Goal: Transaction & Acquisition: Obtain resource

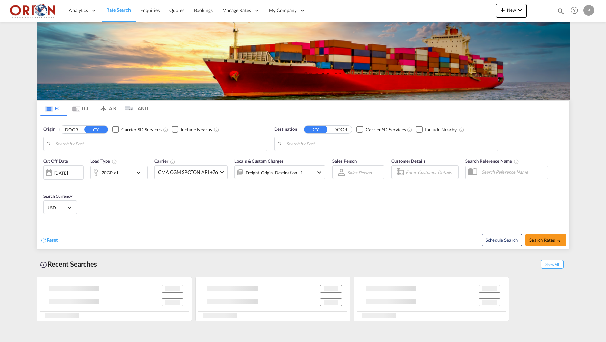
type input "Puerto Cortes, HNPCR"
type input "[GEOGRAPHIC_DATA], [GEOGRAPHIC_DATA]"
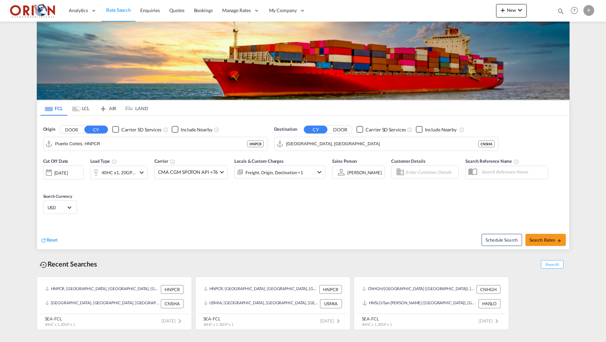
click at [512, 21] on md-menu "New Rates Ratecard Ratesheet Quote Bookings" at bounding box center [511, 12] width 31 height 17
click at [512, 19] on md-menu "New Rates Ratecard Ratesheet Quote Bookings" at bounding box center [511, 12] width 31 height 17
click at [512, 7] on button "New" at bounding box center [511, 10] width 31 height 13
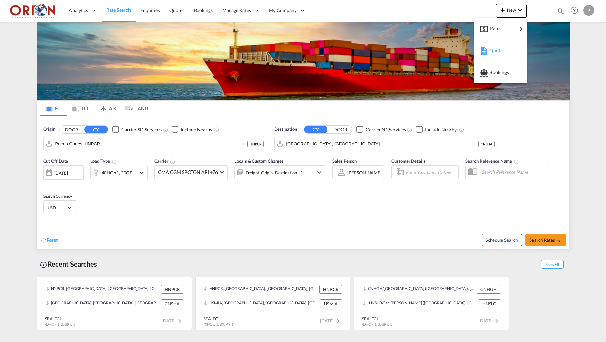
click at [497, 50] on span "Quote" at bounding box center [492, 50] width 7 height 13
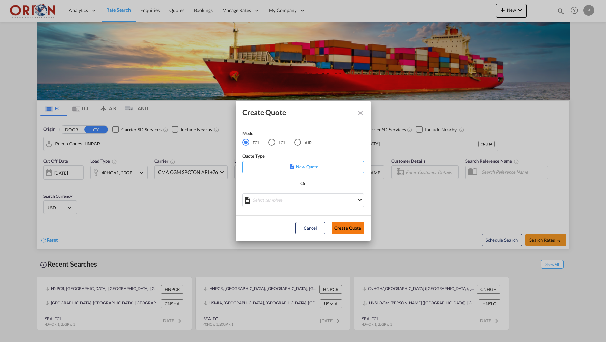
click at [338, 231] on button "Create Quote" at bounding box center [348, 228] width 32 height 12
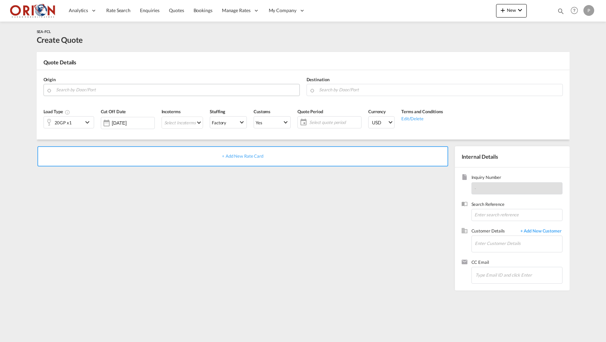
click at [78, 95] on div "Origin" at bounding box center [171, 86] width 263 height 27
click at [78, 95] on md-autocomplete at bounding box center [176, 90] width 240 height 12
click at [76, 92] on input "Search by Door/Port" at bounding box center [176, 90] width 240 height 12
paste input "28110"
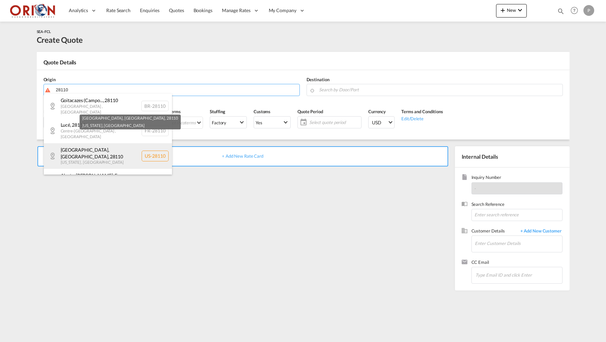
click at [77, 143] on div "[PERSON_NAME][GEOGRAPHIC_DATA][US_STATE] , [GEOGRAPHIC_DATA] [GEOGRAPHIC_DATA]-…" at bounding box center [108, 156] width 128 height 26
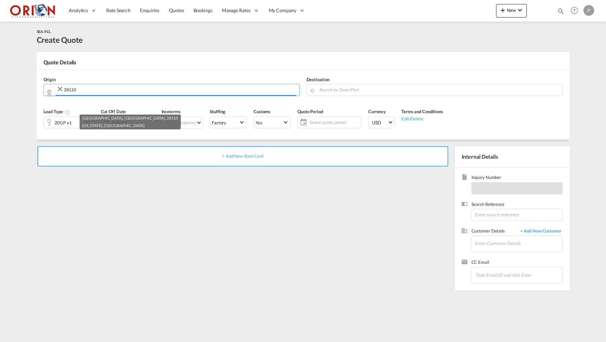
type input "US-28110, [GEOGRAPHIC_DATA], [GEOGRAPHIC_DATA], [US_STATE]"
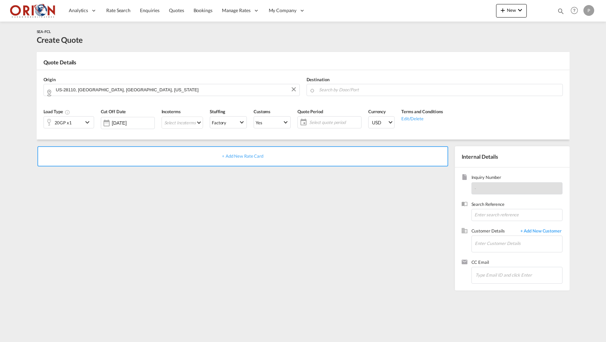
click at [374, 97] on div "Destination" at bounding box center [434, 86] width 263 height 27
click at [371, 94] on md-autocomplete at bounding box center [439, 90] width 240 height 12
click at [367, 88] on input "Search by Door/Port" at bounding box center [439, 90] width 240 height 12
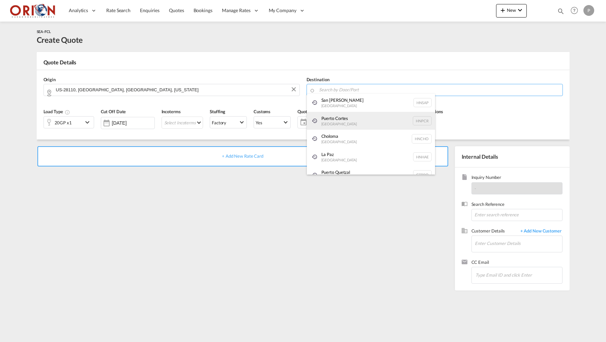
click at [346, 119] on div "[GEOGRAPHIC_DATA] HNPCR" at bounding box center [371, 121] width 128 height 18
type input "Puerto Cortes, HNPCR"
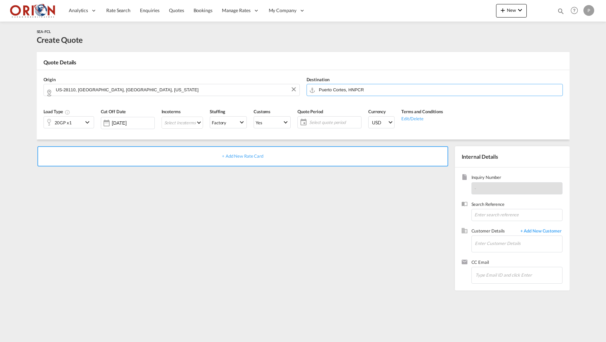
click at [84, 122] on md-icon "icon-chevron-down" at bounding box center [88, 122] width 10 height 8
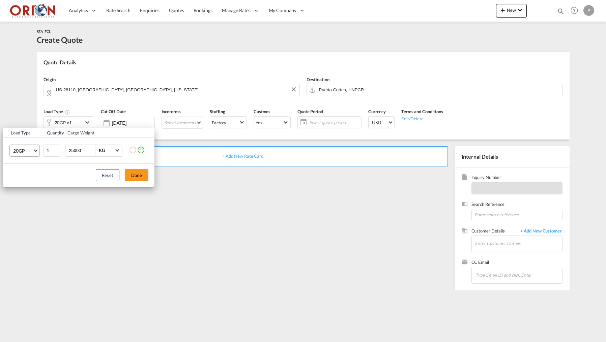
click at [32, 150] on span "20GP" at bounding box center [23, 151] width 20 height 7
click at [22, 180] on div "40HC" at bounding box center [19, 183] width 12 height 7
click at [81, 150] on input "25000" at bounding box center [81, 150] width 27 height 11
type input "18000"
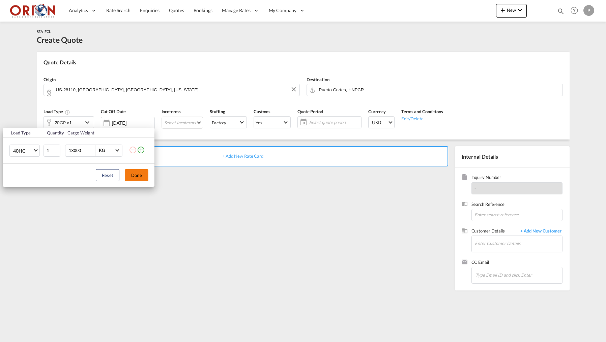
click at [137, 177] on button "Done" at bounding box center [137, 175] width 24 height 12
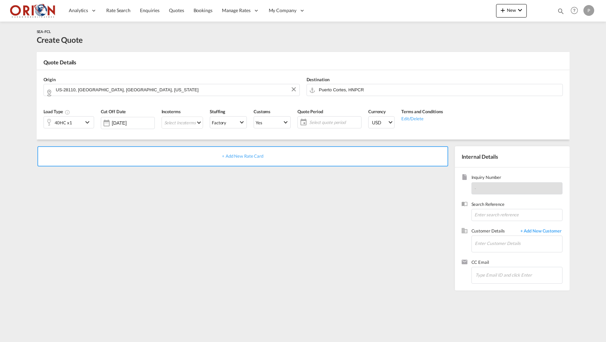
click at [186, 116] on div "Incoterms Select Incoterms FAS - import Free Alongside Ship DDP - export Delive…" at bounding box center [182, 121] width 48 height 32
click at [186, 120] on md-select "Select Incoterms FAS - import Free Alongside Ship DDP - export Delivery Duty Pa…" at bounding box center [182, 123] width 41 height 12
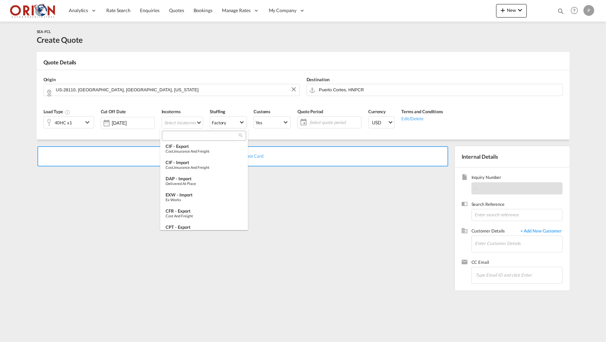
scroll to position [69, 0]
click at [188, 192] on div "EXW - import" at bounding box center [204, 192] width 77 height 5
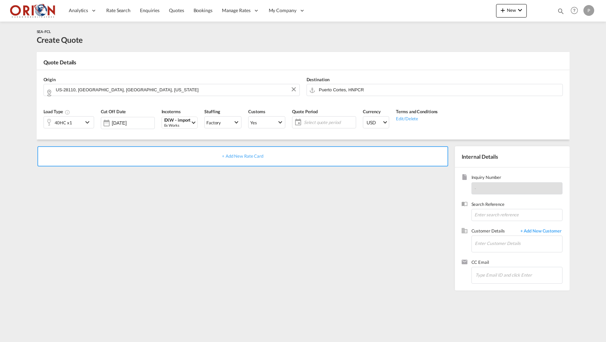
click at [316, 119] on span "Select quote period" at bounding box center [329, 122] width 50 height 6
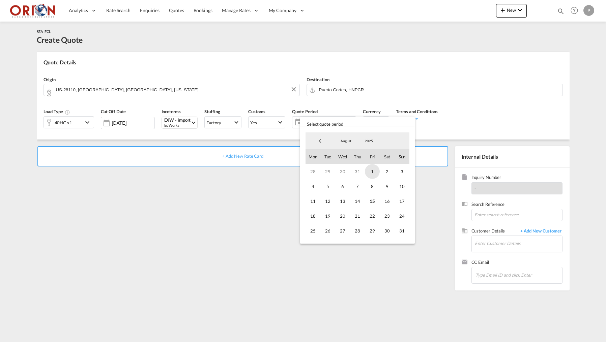
click at [372, 172] on span "1" at bounding box center [372, 171] width 15 height 15
click at [399, 232] on span "31" at bounding box center [402, 231] width 15 height 15
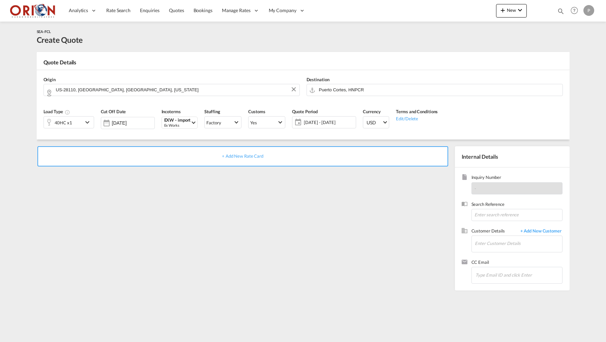
click at [288, 150] on div "+ Add New Rate Card" at bounding box center [242, 156] width 411 height 20
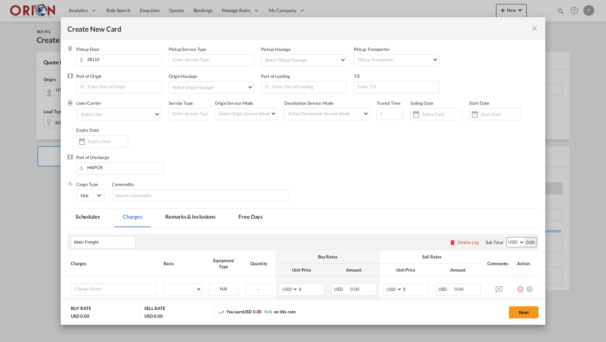
type input "Basic Ocean Freight"
select select "per equipment"
click at [291, 59] on md-select "Select Pickup Haulage rail road barge truck unspecified not available" at bounding box center [305, 60] width 82 height 11
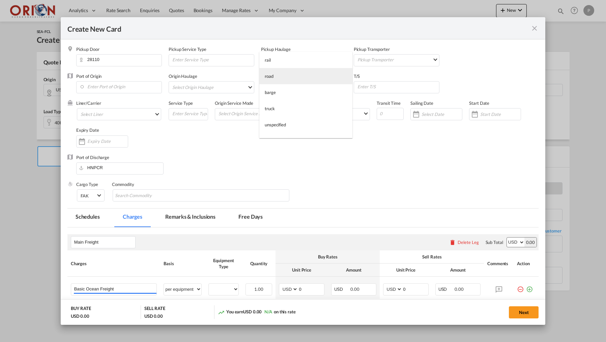
click at [290, 74] on md-option "road" at bounding box center [305, 76] width 93 height 16
click at [387, 62] on md-select "Pickup Transporter 2HM LOGISTICS D.O.O AAXL GLOBAL SHIPPING LINES LLC [PERSON_N…" at bounding box center [398, 59] width 82 height 9
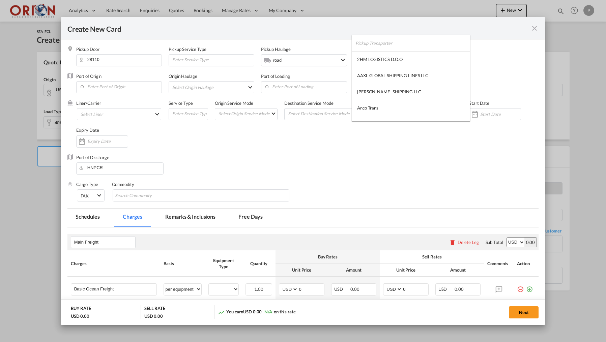
click at [384, 50] on input "search" at bounding box center [412, 43] width 115 height 16
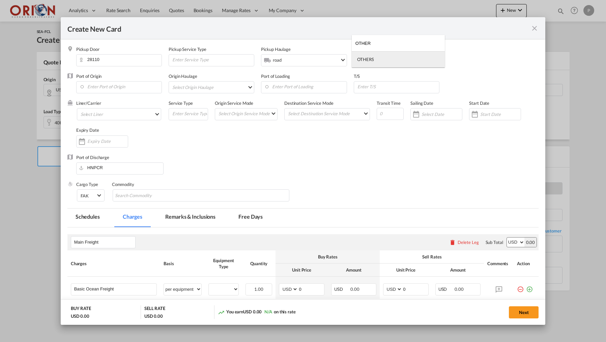
type input "OTHER"
click at [369, 56] on md-option "OTHERS" at bounding box center [398, 59] width 93 height 16
click at [90, 89] on input "Enter Port of Origin" at bounding box center [121, 87] width 82 height 10
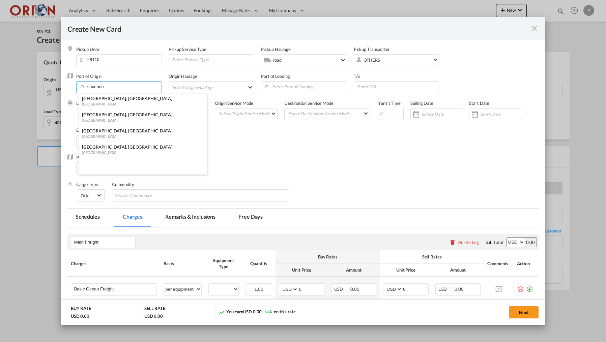
click at [99, 145] on div "[GEOGRAPHIC_DATA], [GEOGRAPHIC_DATA]" at bounding box center [141, 147] width 119 height 6
type input "[GEOGRAPHIC_DATA], [GEOGRAPHIC_DATA], USSAV"
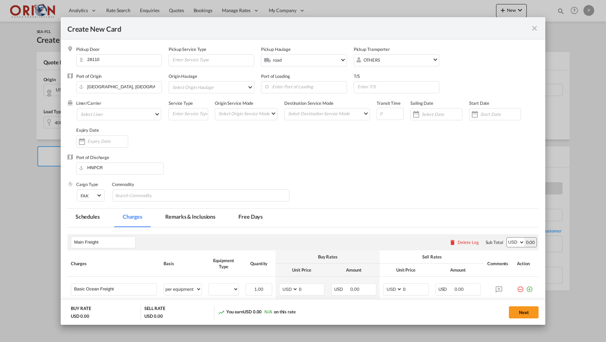
click at [225, 82] on md-select "Select Origin Haulage rail road barge truck unspecified not available" at bounding box center [213, 87] width 82 height 11
click at [225, 87] on md-option "rail" at bounding box center [213, 87] width 93 height 16
click at [220, 77] on div "Origin Haulage rail" at bounding box center [215, 86] width 92 height 27
click at [220, 81] on div "Origin Haulage .a{fill:#aaa8ad;} rail" at bounding box center [215, 86] width 92 height 27
click at [217, 90] on span "rail" at bounding box center [213, 87] width 67 height 6
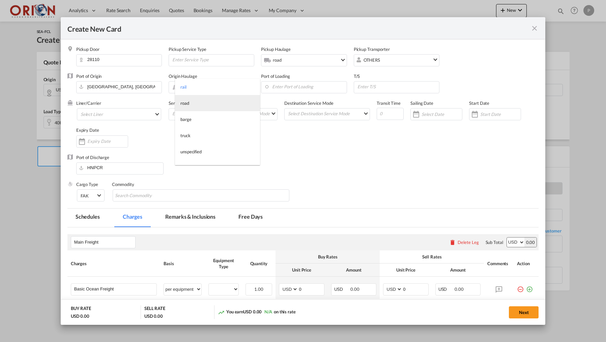
click at [211, 107] on md-option "road" at bounding box center [217, 103] width 85 height 16
click at [285, 92] on md-autocomplete-wrap "Create New Card ..." at bounding box center [305, 88] width 82 height 12
click at [282, 88] on input "Enter Port of Loading" at bounding box center [305, 87] width 82 height 10
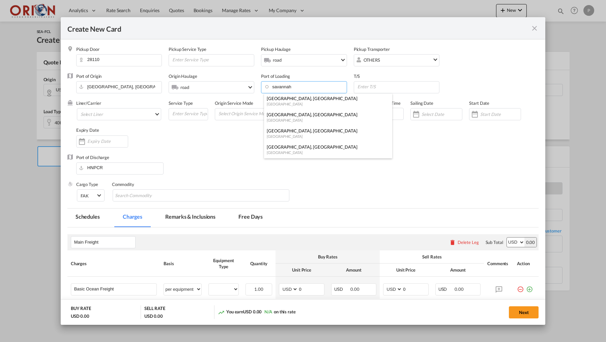
click at [280, 148] on div "[GEOGRAPHIC_DATA], [GEOGRAPHIC_DATA]" at bounding box center [326, 147] width 119 height 6
type input "[GEOGRAPHIC_DATA], [GEOGRAPHIC_DATA], USSAV"
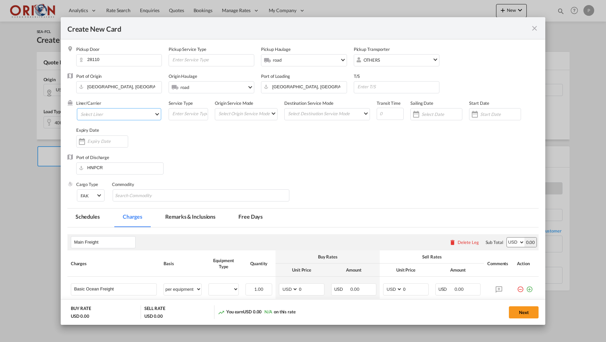
click at [153, 112] on md-select "Select Liner 2HM LOGISTICS D.O.O AAXL GLOBAL SHIPPING LINES LLC [PERSON_NAME] S…" at bounding box center [119, 114] width 84 height 12
click at [127, 99] on input "search" at bounding box center [136, 98] width 115 height 16
type input "cma"
click at [124, 115] on md-option "CMA CGM" at bounding box center [134, 114] width 118 height 16
click at [250, 114] on md-select "Select Origin Service Mode SD [GEOGRAPHIC_DATA]" at bounding box center [247, 113] width 59 height 9
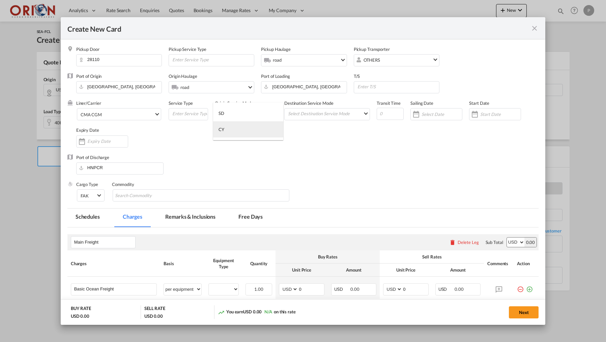
click at [248, 126] on md-option "CY" at bounding box center [248, 129] width 70 height 16
click at [306, 116] on md-select "Select Destination Service Mode SD [GEOGRAPHIC_DATA]" at bounding box center [328, 113] width 82 height 9
click at [307, 107] on md-option "SD" at bounding box center [328, 113] width 93 height 16
click at [384, 115] on input "Create New Card ..." at bounding box center [390, 114] width 27 height 12
type input "7"
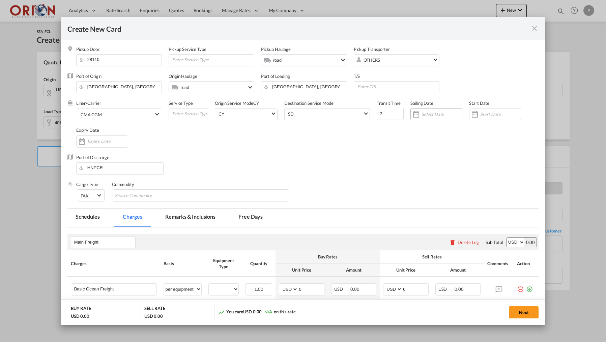
click at [431, 113] on input "Create New Card ..." at bounding box center [442, 114] width 40 height 5
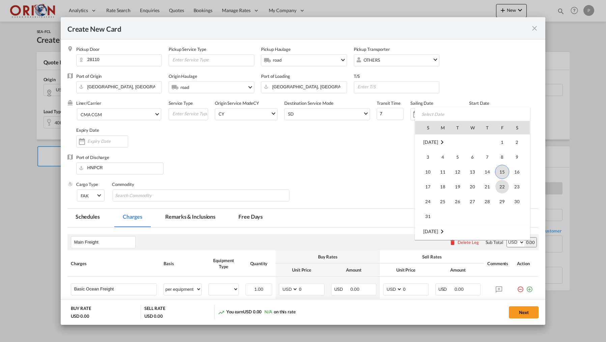
click at [501, 187] on span "22" at bounding box center [501, 186] width 13 height 13
type input "[DATE]"
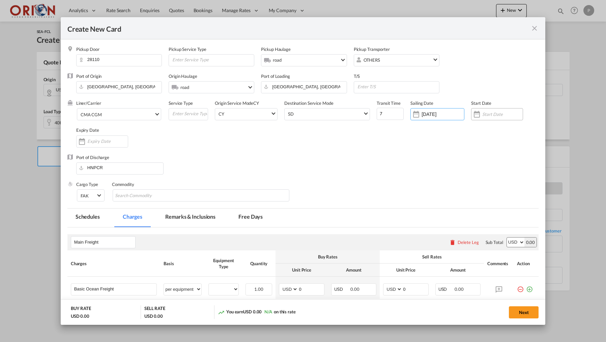
click at [514, 119] on div "Create New Card ..." at bounding box center [497, 114] width 52 height 12
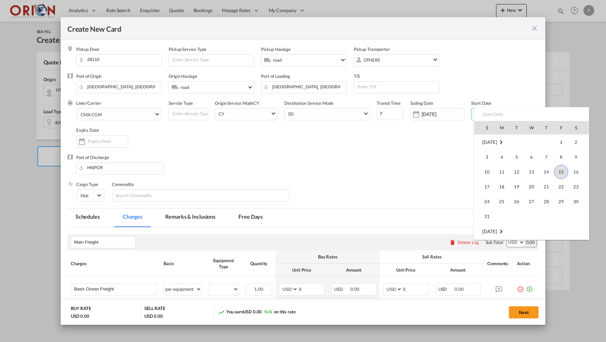
click at [560, 169] on span "15" at bounding box center [561, 172] width 14 height 14
type input "[DATE]"
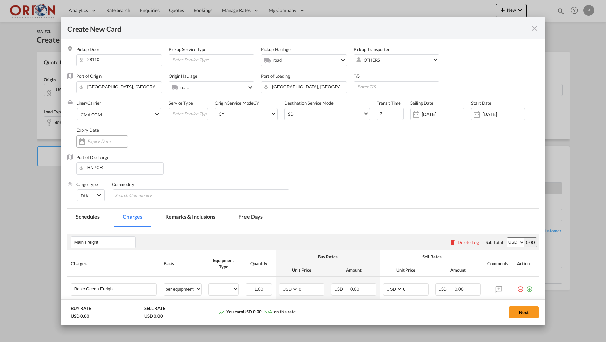
click at [119, 143] on input "Create New Card ..." at bounding box center [107, 141] width 40 height 5
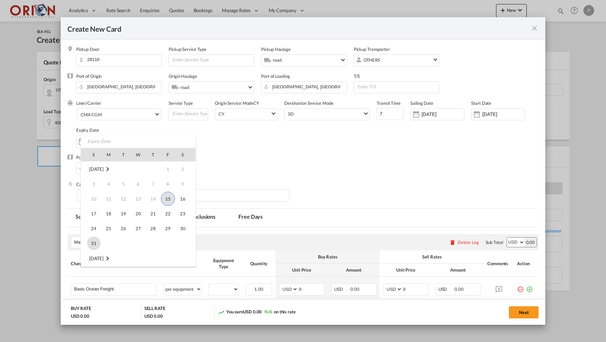
click at [98, 242] on span "31" at bounding box center [93, 243] width 13 height 13
type input "[DATE]"
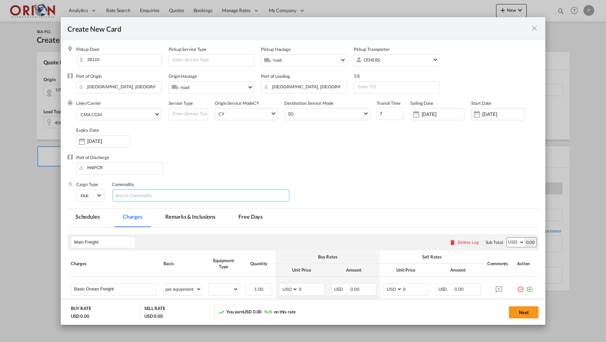
click at [121, 195] on input "Chips input." at bounding box center [146, 196] width 62 height 11
type input "MERCANCIA GENERAL"
click at [86, 240] on input "Main Freight" at bounding box center [104, 242] width 61 height 10
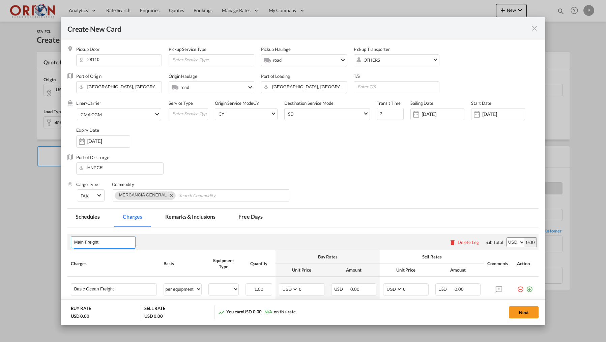
click at [86, 240] on input "Main Freight" at bounding box center [104, 242] width 61 height 10
type input "EXW + OF"
click at [79, 291] on input "Basic Ocean Freight" at bounding box center [115, 289] width 83 height 10
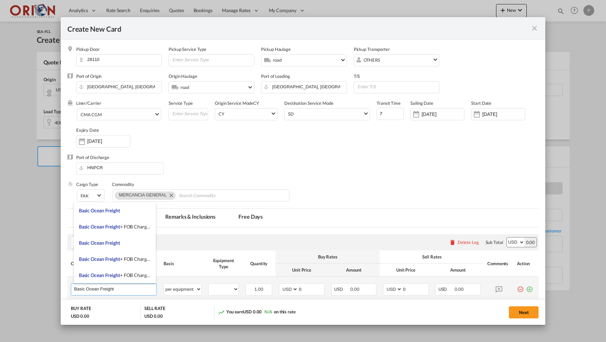
click at [79, 291] on input "Basic Ocean Freight" at bounding box center [115, 289] width 83 height 10
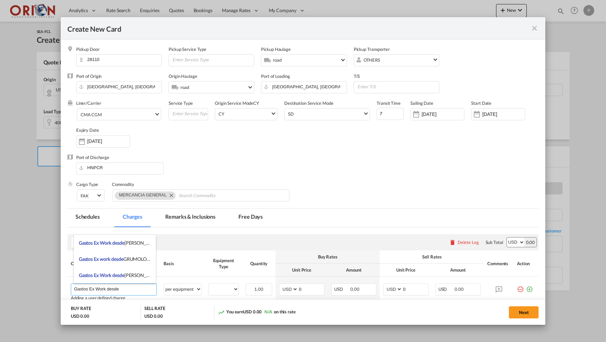
paste input "[GEOGRAPHIC_DATA], [GEOGRAPHIC_DATA] 28110-6807"
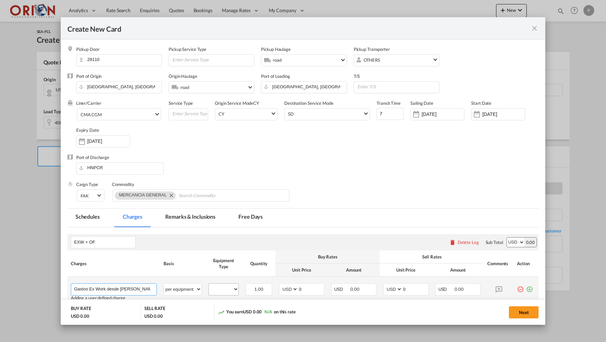
type input "Gastos Ex Work desde [PERSON_NAME][GEOGRAPHIC_DATA] hasta [GEOGRAPHIC_DATA]"
select select "40HC"
click at [311, 291] on input "0" at bounding box center [311, 289] width 26 height 10
type input "3585"
click at [413, 290] on input "0" at bounding box center [415, 289] width 26 height 10
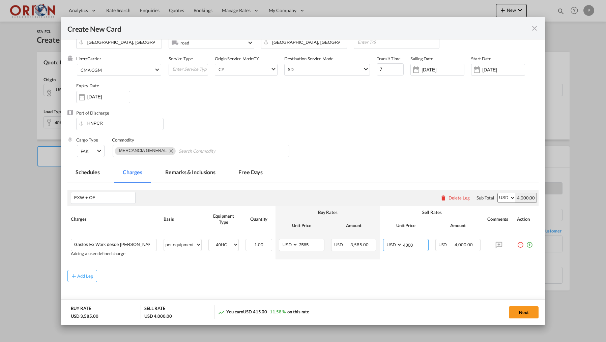
scroll to position [47, 0]
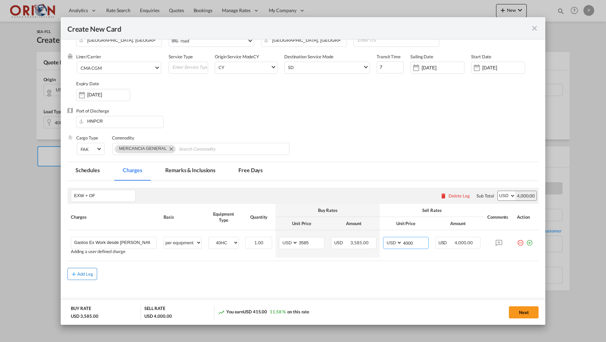
type input "4000"
click at [89, 278] on button "Add Leg" at bounding box center [82, 274] width 30 height 12
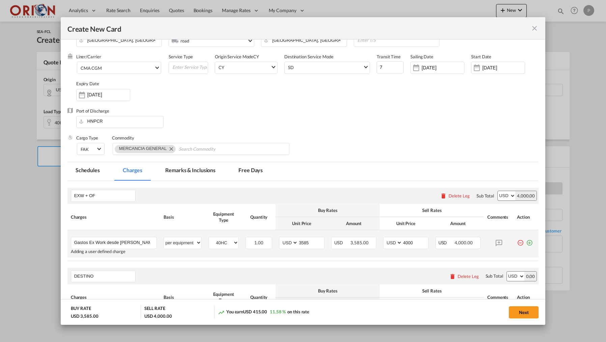
scroll to position [92, 0]
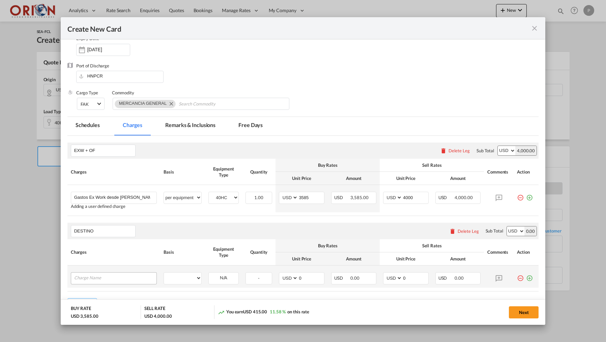
type input "DESTINO"
click at [104, 277] on input "Charge Name" at bounding box center [115, 278] width 83 height 10
type input "Gastos en destino de linea naviera"
select select "per equipment"
click at [213, 281] on div "40HC" at bounding box center [223, 279] width 30 height 12
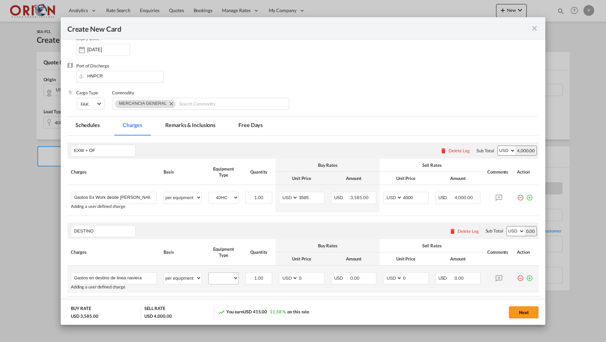
click at [215, 281] on div "40HC" at bounding box center [223, 279] width 30 height 12
click at [219, 279] on div "40HC" at bounding box center [223, 279] width 30 height 12
select select "40HC"
click at [311, 275] on input "0" at bounding box center [311, 278] width 26 height 10
type input "460"
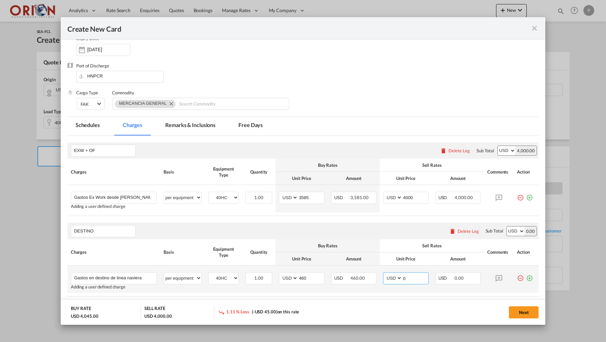
click at [414, 278] on input "0" at bounding box center [415, 278] width 26 height 10
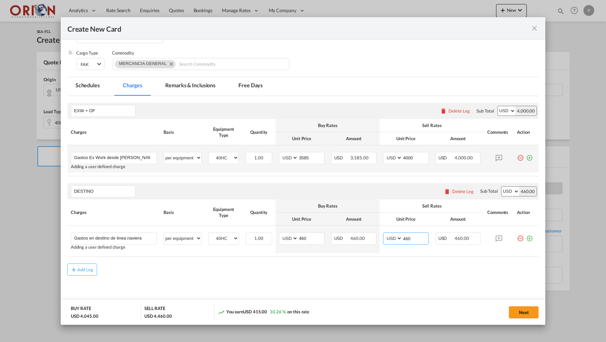
scroll to position [131, 0]
type input "460"
click at [422, 157] on input "4000" at bounding box center [415, 158] width 26 height 10
type input "4440"
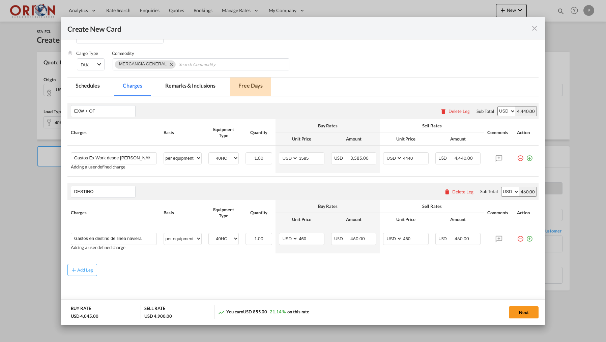
click at [251, 84] on md-tab-item "Free Days" at bounding box center [250, 87] width 40 height 19
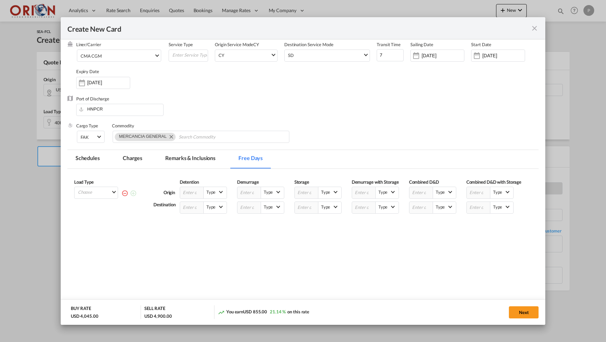
scroll to position [59, 0]
click at [93, 193] on md-select "Choose 40HC" at bounding box center [97, 191] width 40 height 9
click at [92, 213] on md-option "40HC" at bounding box center [98, 210] width 46 height 16
click at [179, 212] on div "Destination" at bounding box center [166, 208] width 26 height 12
click at [183, 213] on input "Create New Card ..." at bounding box center [192, 207] width 24 height 11
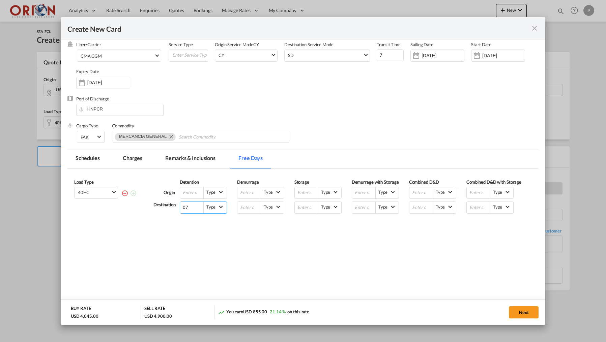
type input "07"
click at [186, 162] on md-tab-item "Remarks & Inclusions" at bounding box center [190, 159] width 66 height 19
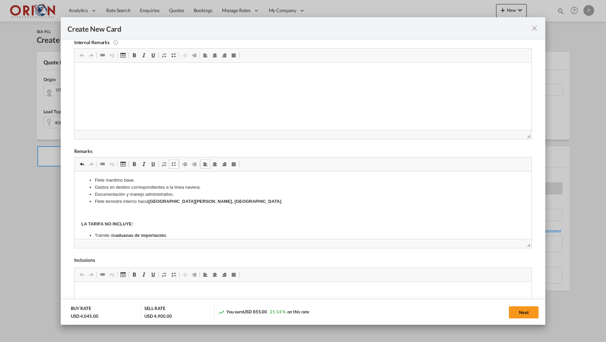
scroll to position [194, 0]
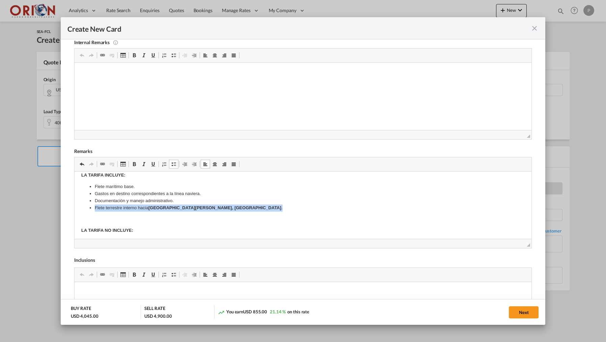
drag, startPoint x: 210, startPoint y: 199, endPoint x: 94, endPoint y: 198, distance: 115.7
click at [94, 204] on li "Flete terrestre interno hacia [GEOGRAPHIC_DATA][PERSON_NAME], [GEOGRAPHIC_DATA]…" at bounding box center [302, 207] width 417 height 7
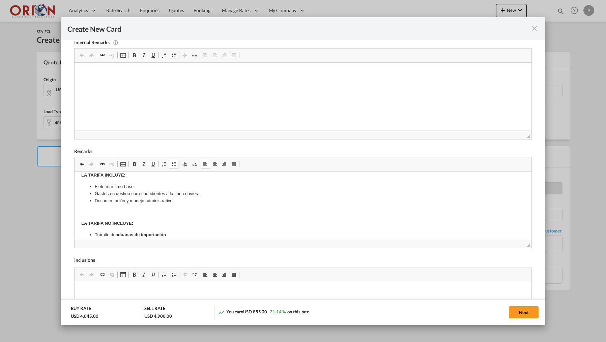
scroll to position [180, 0]
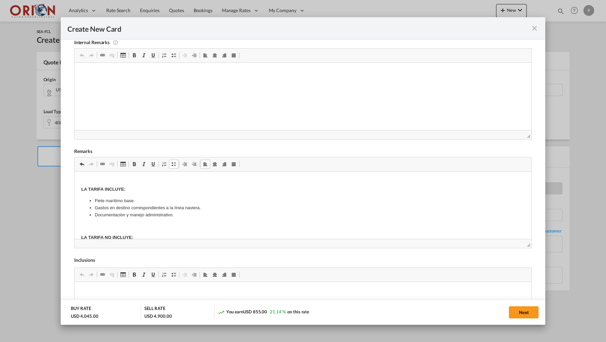
click at [93, 197] on ul "Flete marítimo base. Gastos en destino correspondientes a la línea naviera. Doc…" at bounding box center [303, 207] width 444 height 21
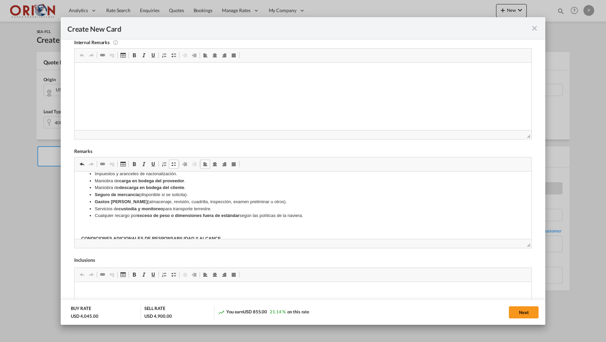
scroll to position [272, 0]
click at [310, 209] on li "Cualquier recargo por exceso de peso o dimensiones fuera de estándar según las …" at bounding box center [302, 212] width 417 height 7
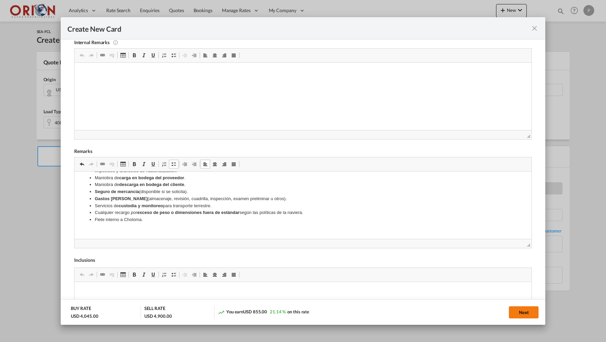
click at [512, 309] on button "Next" at bounding box center [524, 313] width 30 height 12
type input "[DATE]"
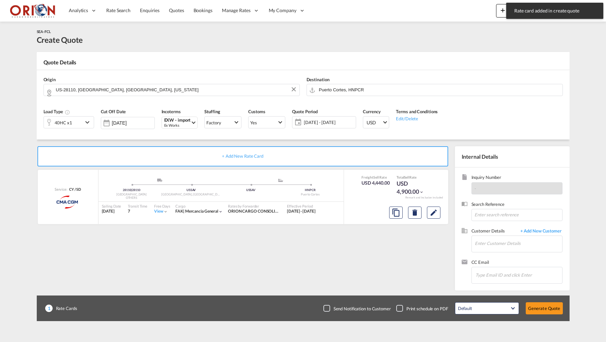
scroll to position [59, 0]
click at [502, 220] on input at bounding box center [517, 215] width 91 height 12
paste input "PO 7100002154 & 7100002164 MONARCH USA ELCATEX MARITIMO FCL MR"
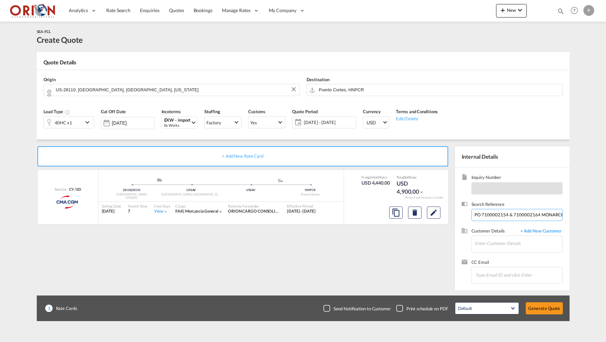
type input "PO 7100002154 & 7100002164 MONARCH USA ELCATEX MARITIMO FCL MR"
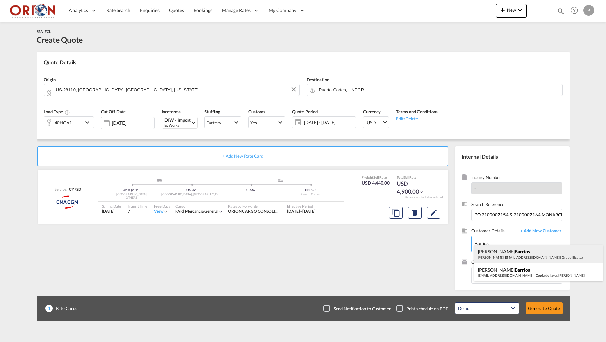
click at [489, 254] on div "[PERSON_NAME] [PERSON_NAME][EMAIL_ADDRESS][DOMAIN_NAME] | Grupo Elcatex" at bounding box center [539, 254] width 128 height 18
type input "Grupo Elcatex, [PERSON_NAME] Barrios, [EMAIL_ADDRESS][DOMAIN_NAME]"
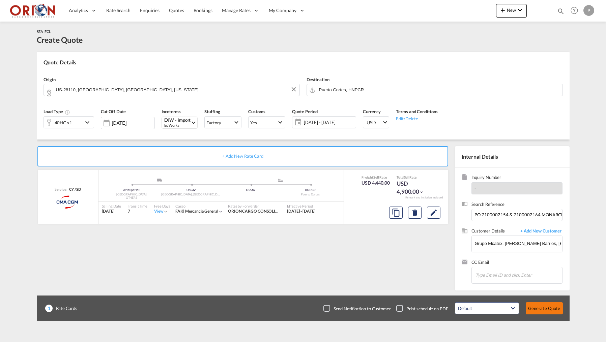
click at [535, 307] on button "Generate Quote" at bounding box center [544, 309] width 37 height 12
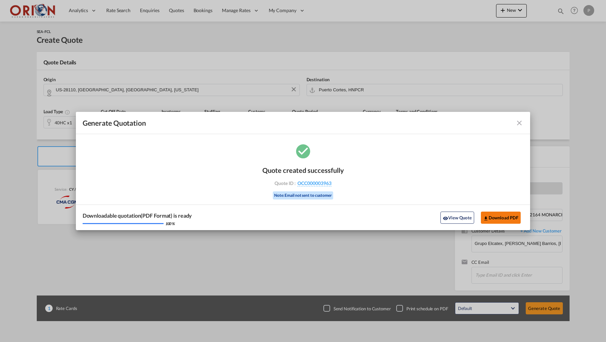
click at [486, 218] on md-icon "icon-download" at bounding box center [485, 218] width 5 height 5
